Goal: Navigation & Orientation: Find specific page/section

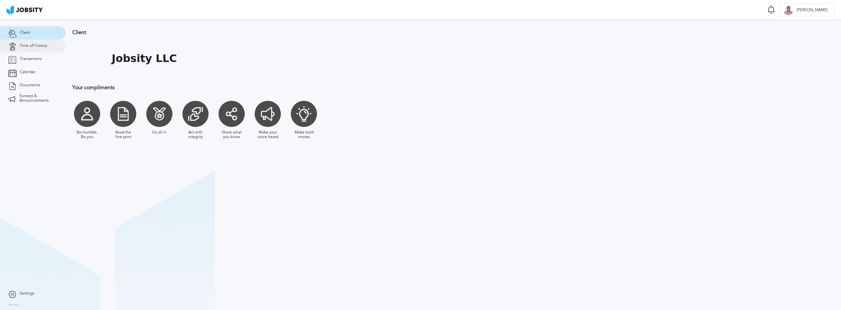
click at [31, 45] on span "Time off history" at bounding box center [34, 46] width 28 height 5
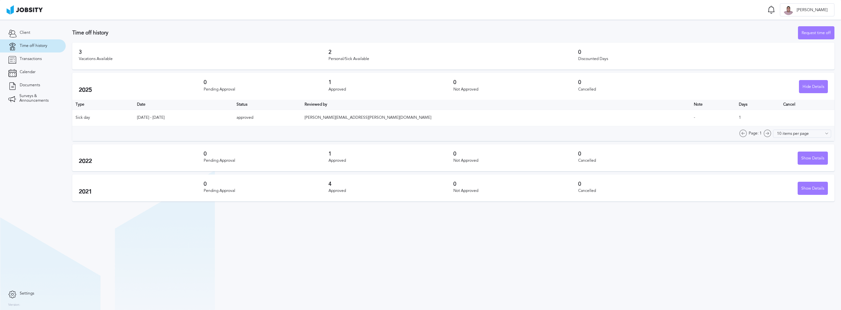
drag, startPoint x: 321, startPoint y: 65, endPoint x: 290, endPoint y: 67, distance: 30.6
click at [317, 66] on div "3 Vacations Available 2 Personal/Sick Available 0 Discounted Days" at bounding box center [453, 56] width 762 height 27
click at [34, 76] on link "Calendar" at bounding box center [33, 72] width 66 height 13
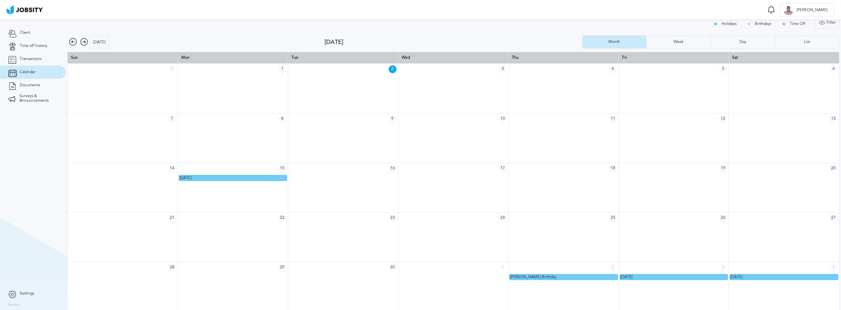
scroll to position [9, 0]
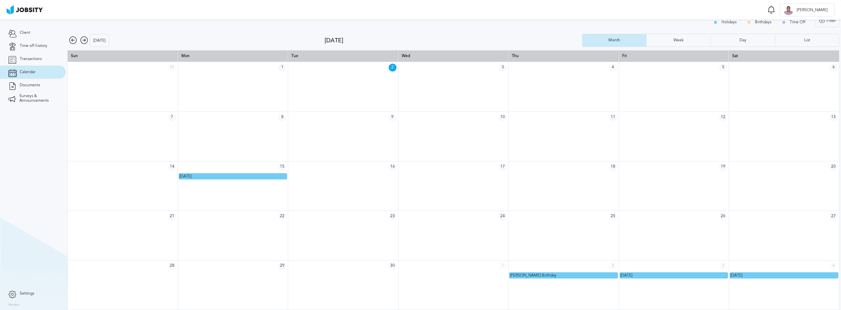
drag, startPoint x: 472, startPoint y: 283, endPoint x: 559, endPoint y: 283, distance: 86.7
click at [559, 283] on tr at bounding box center [453, 286] width 771 height 50
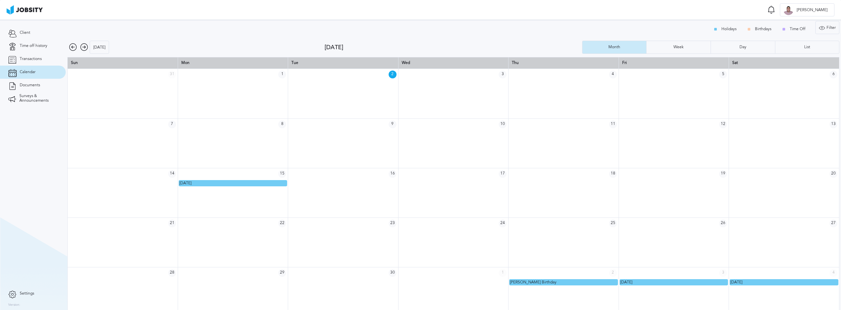
scroll to position [0, 0]
